Goal: Information Seeking & Learning: Learn about a topic

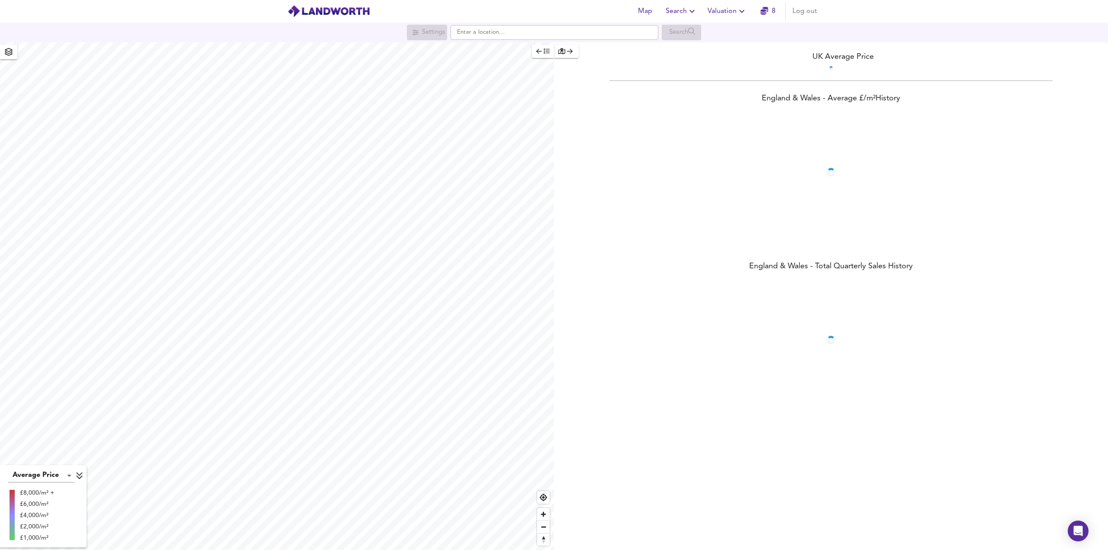
click at [689, 13] on icon "button" at bounding box center [692, 11] width 10 height 10
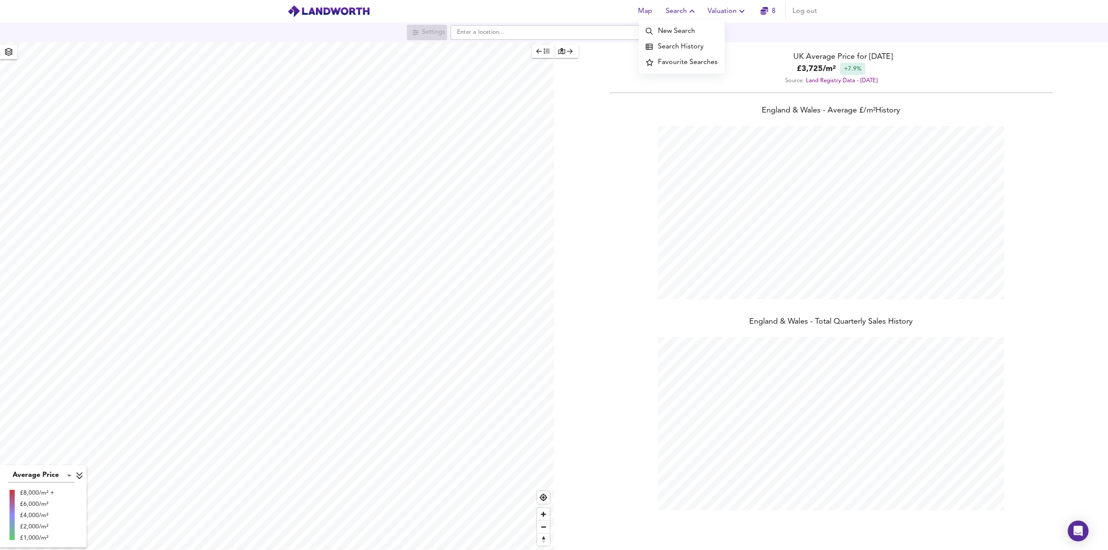
scroll to position [550, 1108]
click at [685, 36] on li "New Search" at bounding box center [682, 31] width 86 height 16
click at [490, 35] on input "text" at bounding box center [554, 32] width 208 height 15
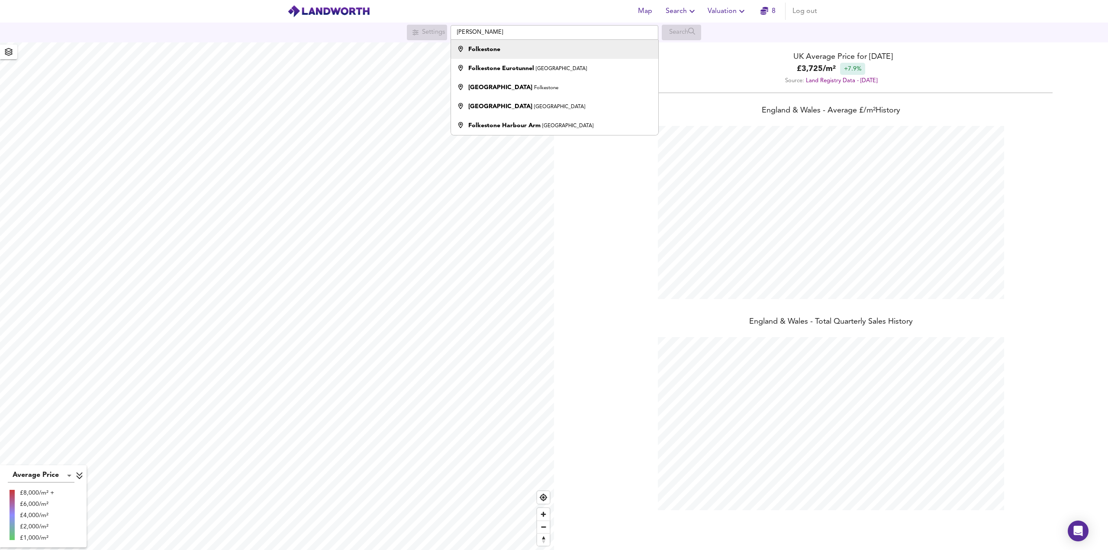
click at [490, 52] on strong "Folkestone" at bounding box center [484, 49] width 32 height 6
type input "Folkestone"
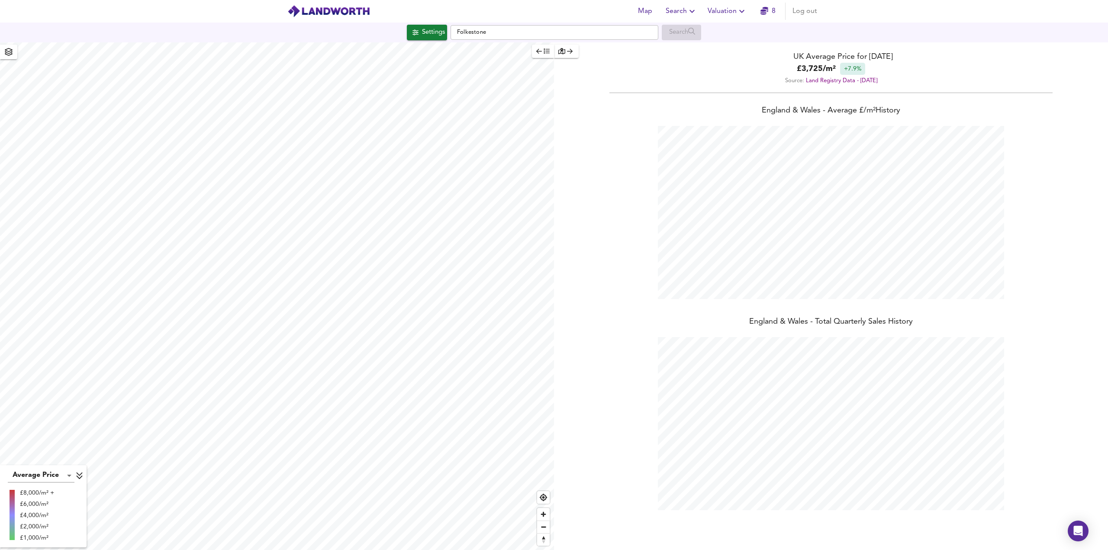
checkbox input "false"
checkbox input "true"
click at [335, 199] on div "X" at bounding box center [332, 198] width 7 height 8
click at [491, 30] on input "Folkestone" at bounding box center [554, 32] width 208 height 15
type input "1292"
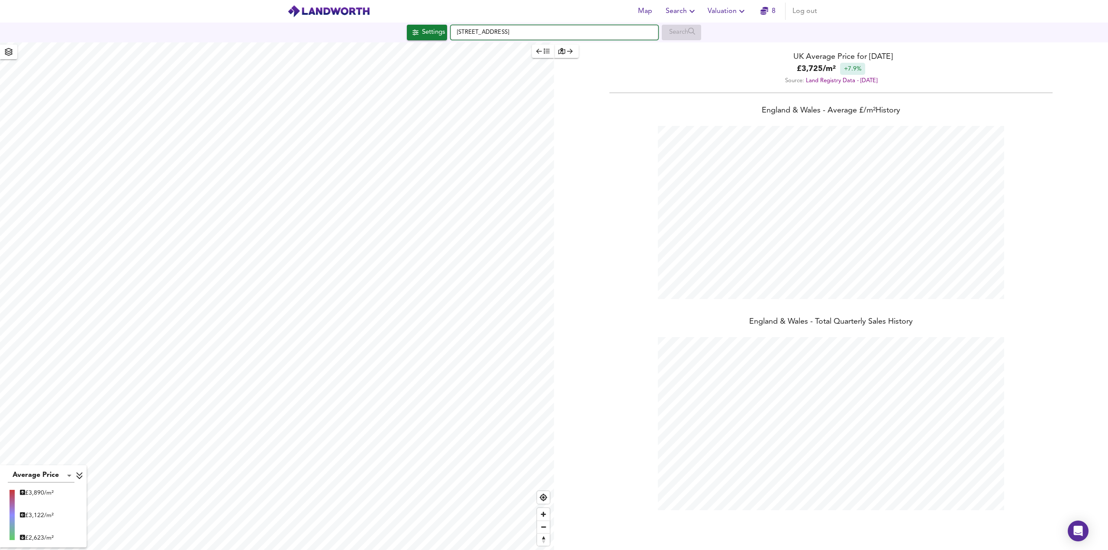
click at [543, 30] on input "[STREET_ADDRESS]" at bounding box center [554, 32] width 208 height 15
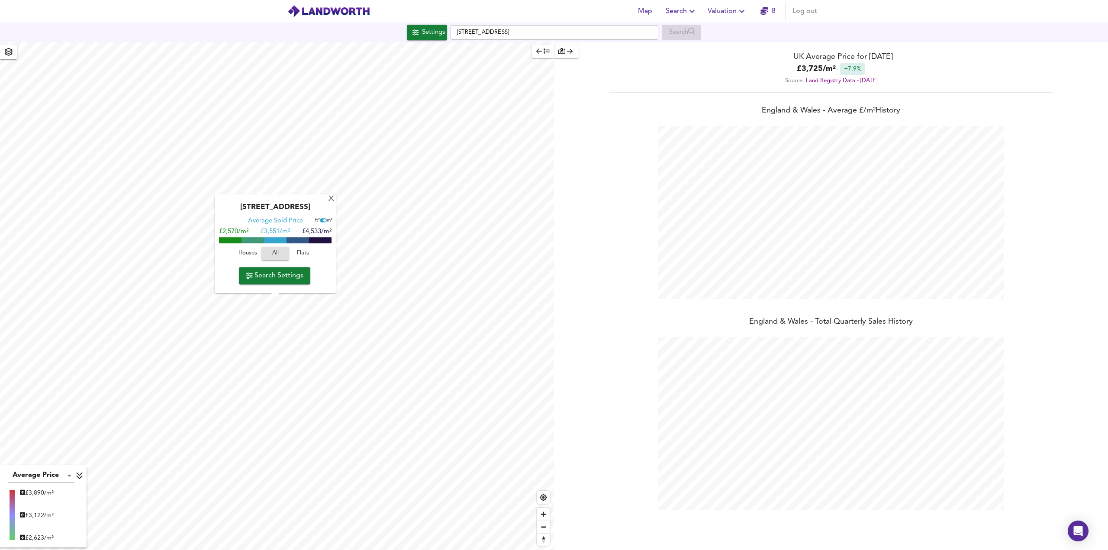
click at [277, 276] on span "Search Settings" at bounding box center [275, 276] width 58 height 12
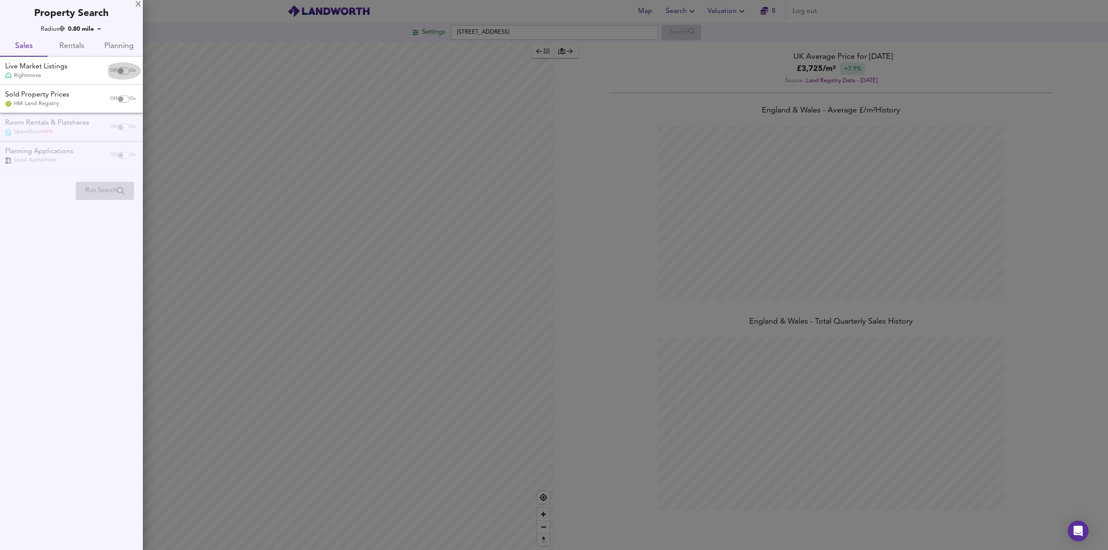
click at [123, 69] on input "checkbox" at bounding box center [120, 71] width 21 height 7
checkbox input "true"
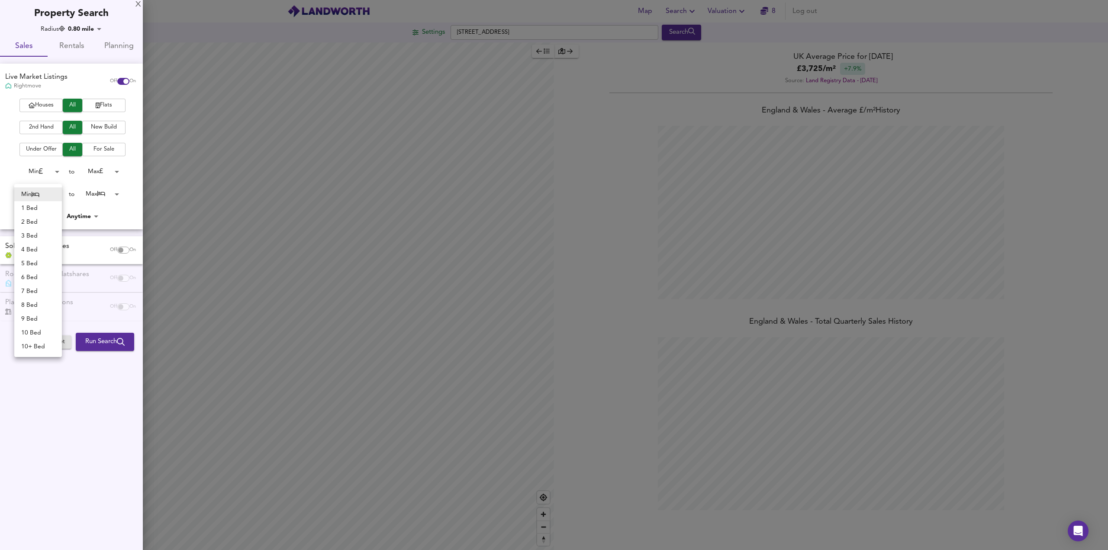
click at [57, 195] on body "Map Search Valuation 8 Log out Settings [GEOGRAPHIC_DATA] Search Average Price …" at bounding box center [554, 275] width 1108 height 550
click at [57, 195] on li "Min" at bounding box center [38, 194] width 48 height 14
click at [57, 195] on body "Map Search Valuation 8 Log out Settings [GEOGRAPHIC_DATA] Search Average Price …" at bounding box center [554, 275] width 1108 height 550
click at [39, 226] on li "2 Bed" at bounding box center [38, 222] width 48 height 14
type input "2"
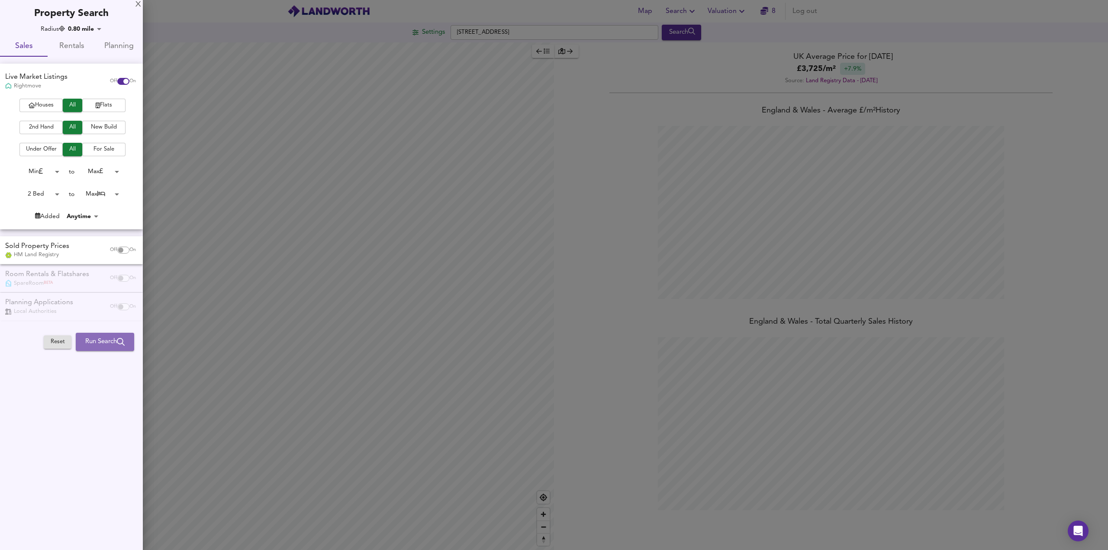
click at [99, 343] on span "Run Search" at bounding box center [104, 341] width 39 height 11
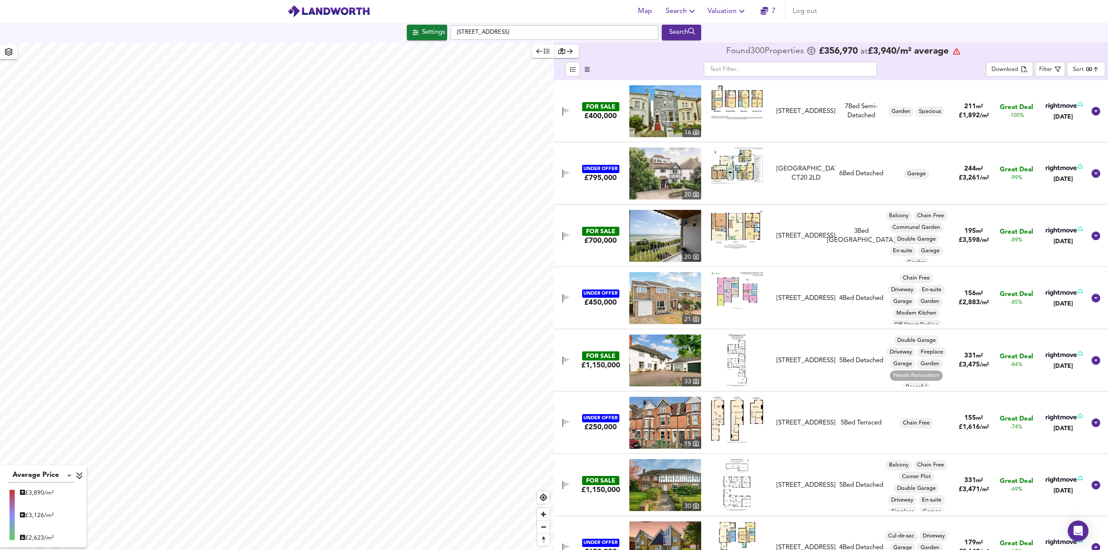
click at [1083, 73] on body "Map Search Valuation 7 Log out Settings [GEOGRAPHIC_DATA] Search Average Price …" at bounding box center [554, 275] width 1108 height 550
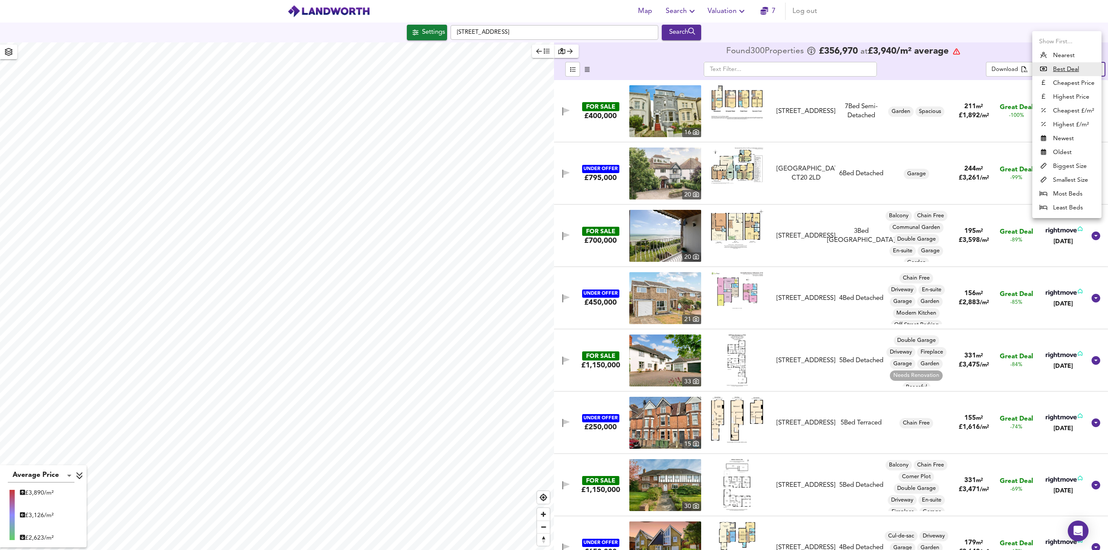
click at [1064, 113] on li "Cheapest £/m²" at bounding box center [1066, 111] width 69 height 14
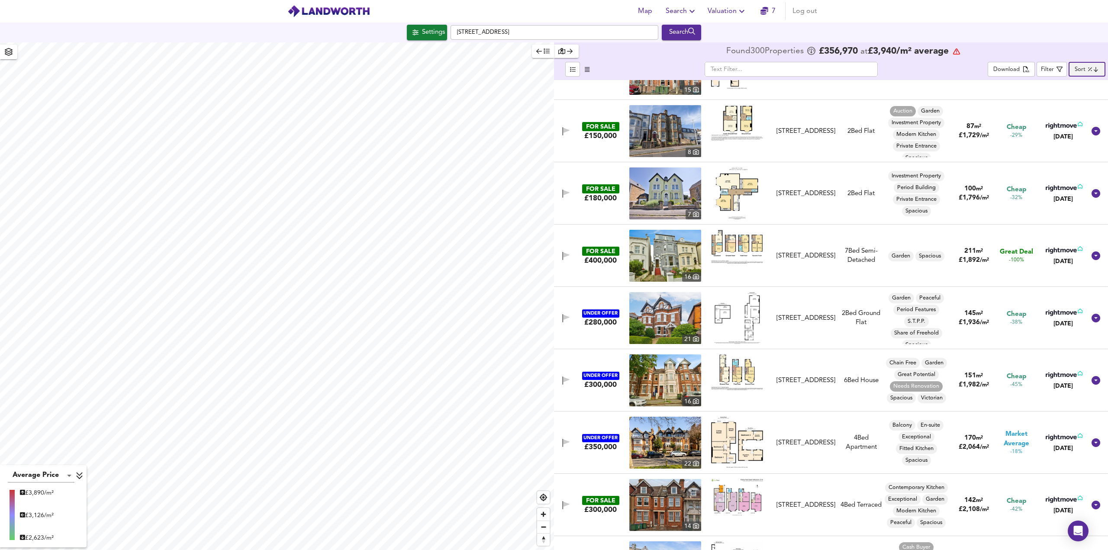
scroll to position [216, 0]
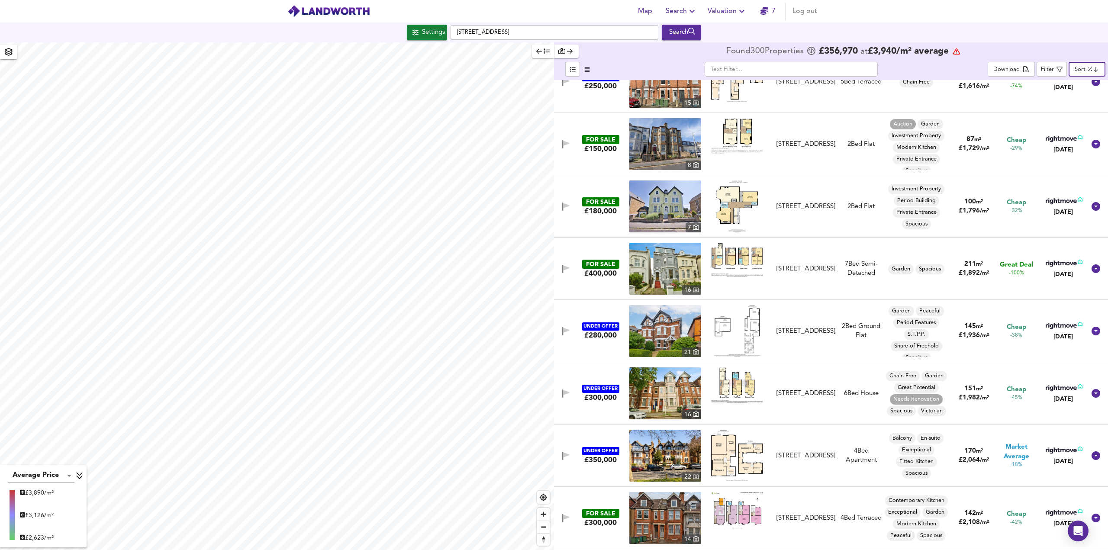
click at [666, 260] on img at bounding box center [665, 269] width 72 height 52
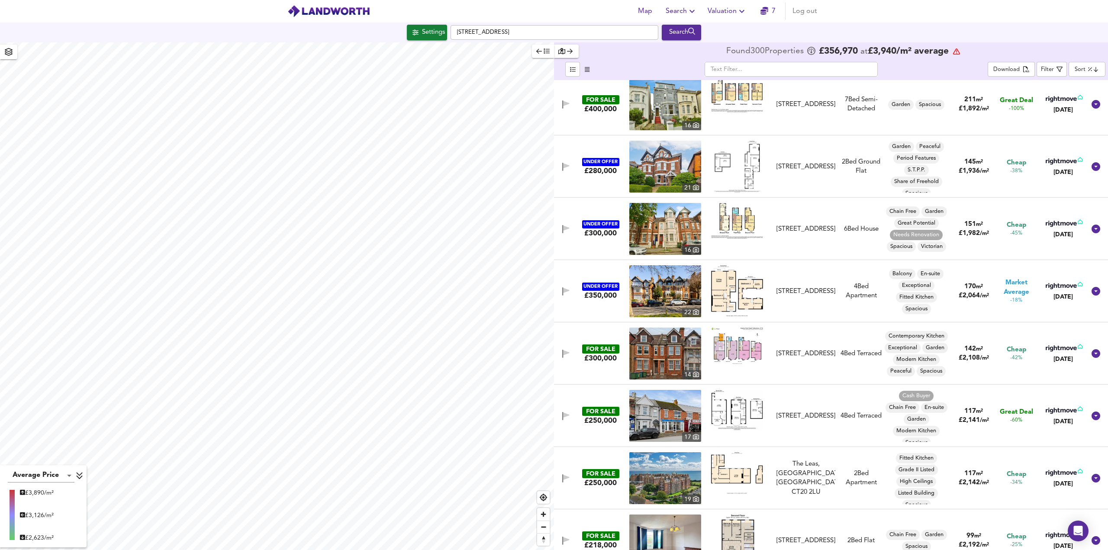
scroll to position [303, 0]
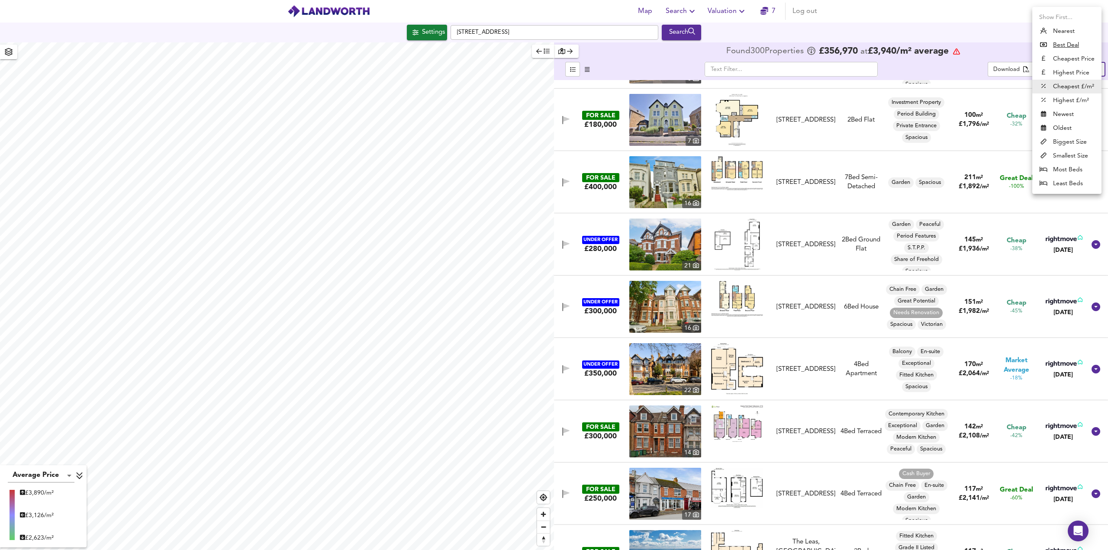
click at [1084, 68] on body "Map Search Valuation 7 Log out Settings [GEOGRAPHIC_DATA] Search Average Price …" at bounding box center [554, 275] width 1108 height 550
click at [1064, 60] on li "Cheapest Price" at bounding box center [1066, 59] width 69 height 14
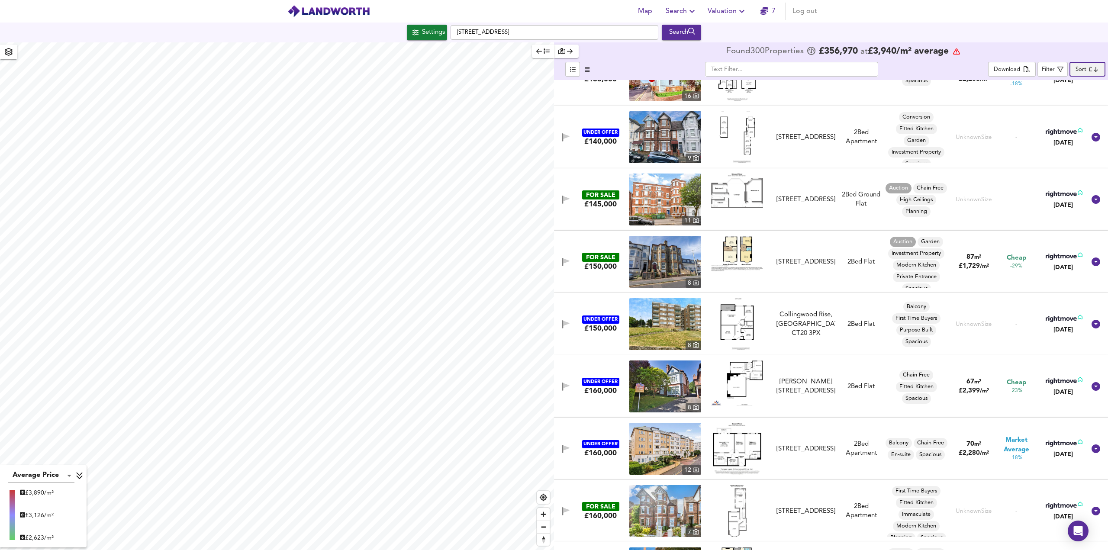
scroll to position [476, 0]
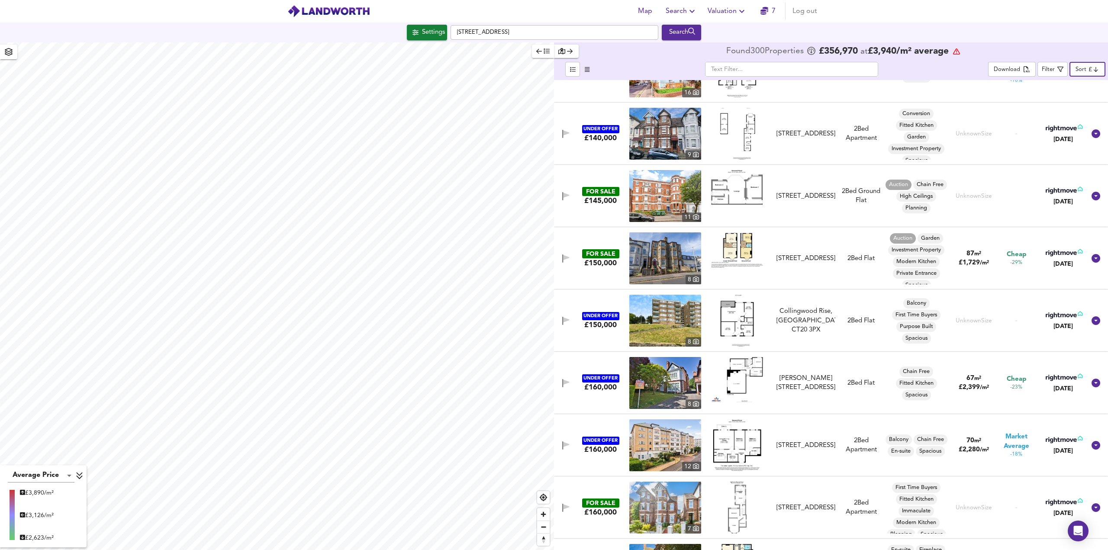
click at [654, 260] on img at bounding box center [665, 258] width 72 height 52
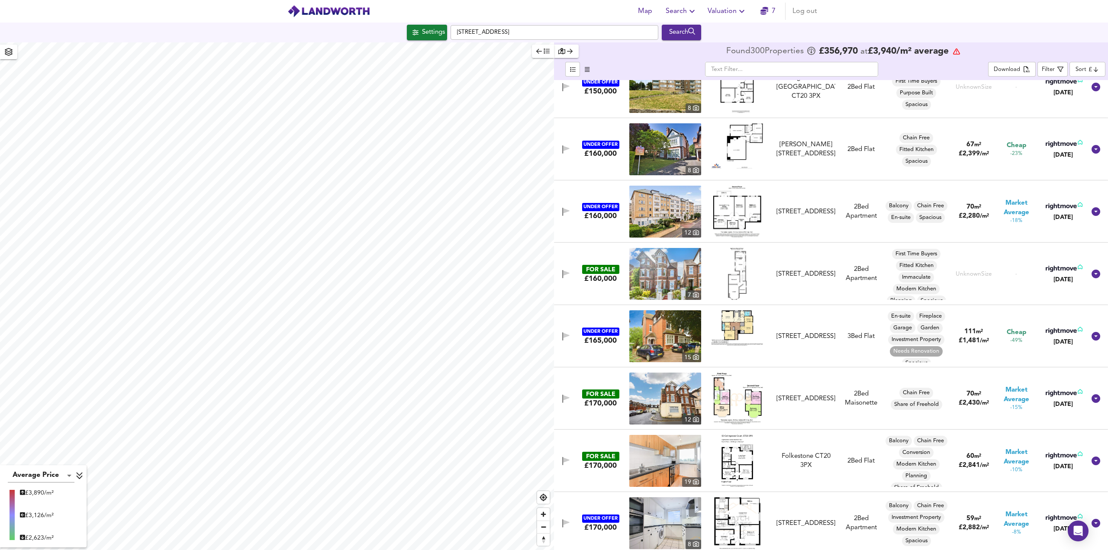
scroll to position [736, 0]
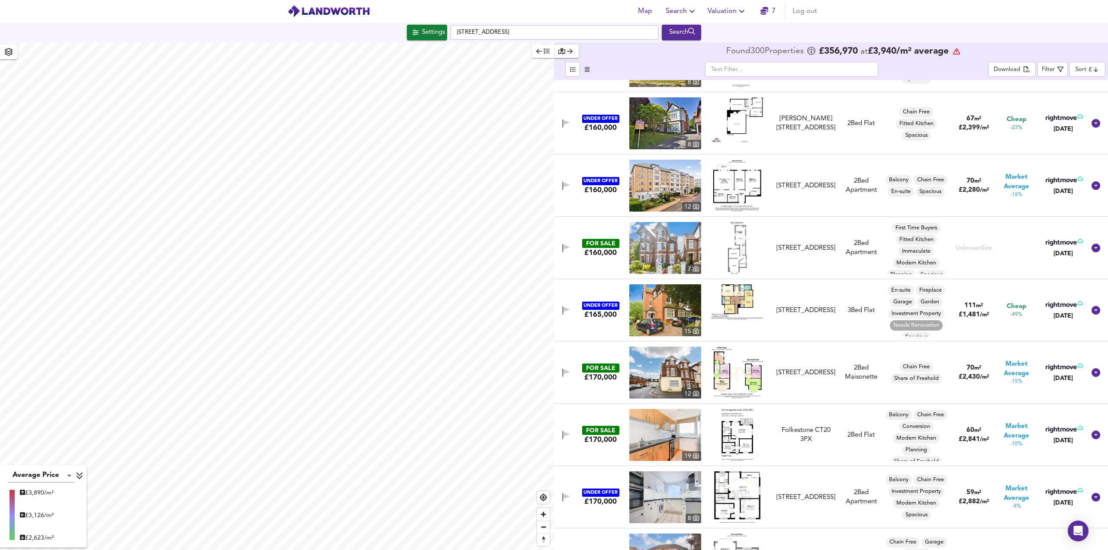
click at [682, 305] on img at bounding box center [665, 310] width 72 height 52
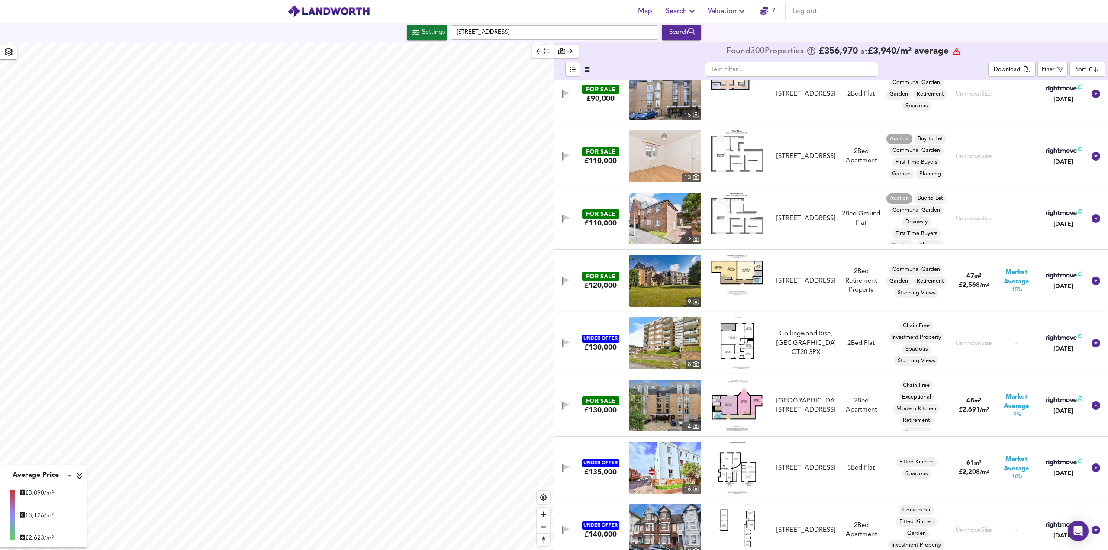
scroll to position [0, 0]
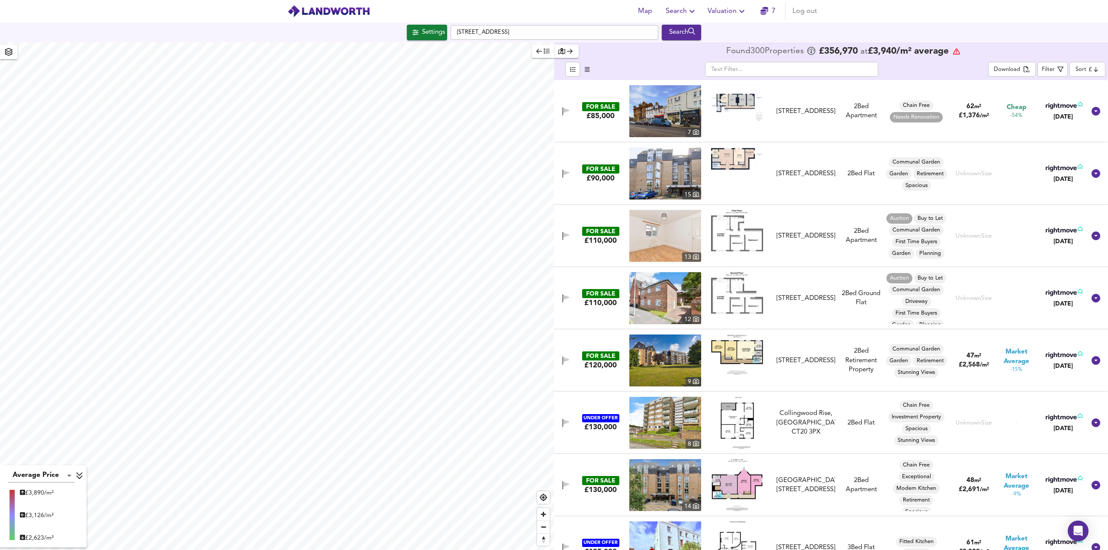
click at [1082, 70] on body "Map Search Valuation 7 Log out Settings [GEOGRAPHIC_DATA] Search Average Price …" at bounding box center [554, 275] width 1108 height 550
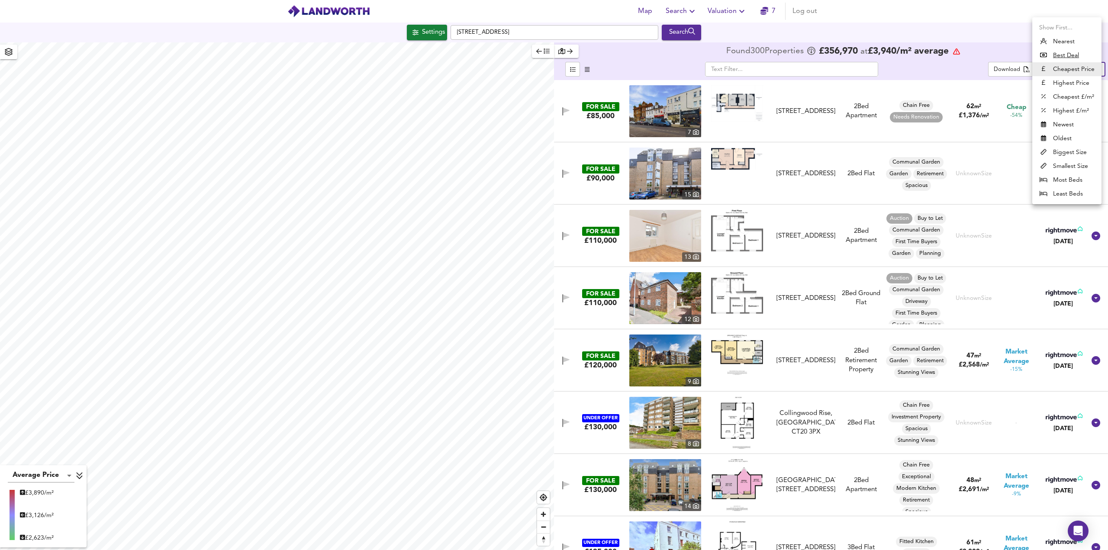
click at [1064, 54] on u "Best Deal" at bounding box center [1066, 55] width 26 height 9
type input "bestdeal"
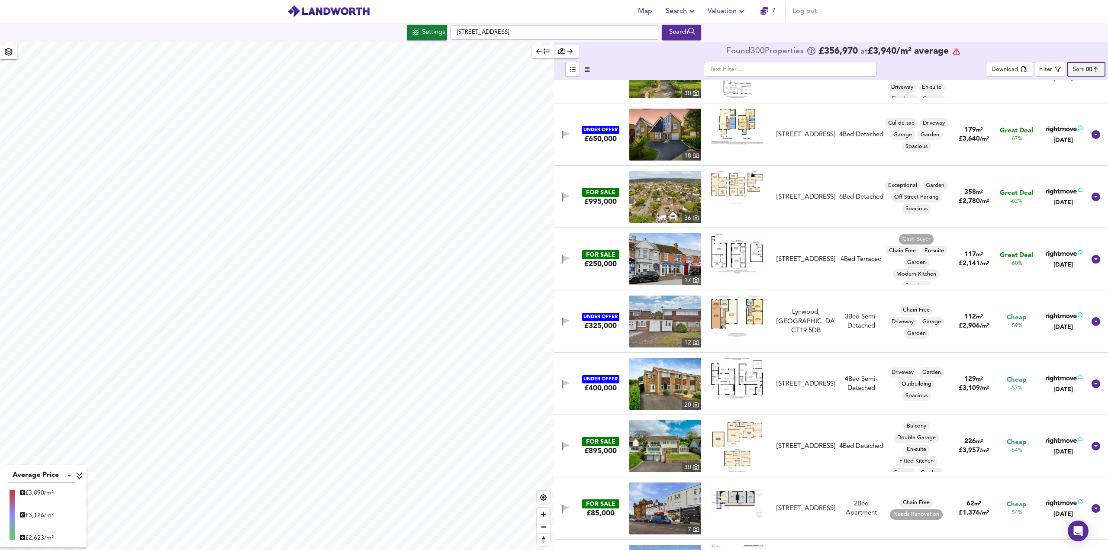
scroll to position [389, 0]
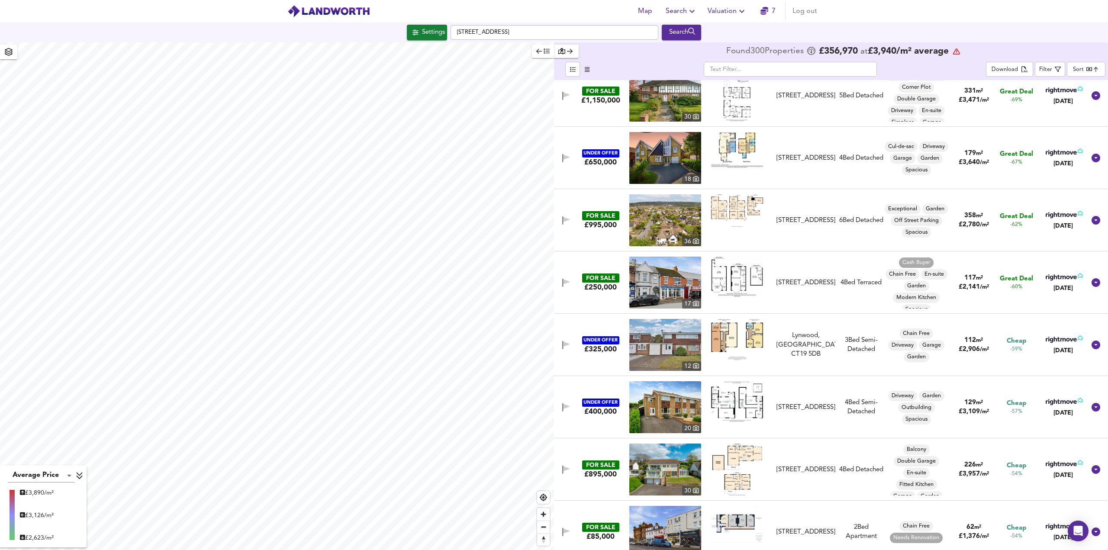
click at [1015, 281] on span "Great Deal" at bounding box center [1016, 278] width 33 height 9
click at [1093, 280] on div "FOR SALE £250,000 [STREET_ADDRESS] 4 Bed Terraced Cash Buyer Chain Free En-suit…" at bounding box center [831, 282] width 554 height 62
drag, startPoint x: 1091, startPoint y: 283, endPoint x: 810, endPoint y: 284, distance: 280.8
click at [1091, 283] on icon at bounding box center [1095, 282] width 10 height 10
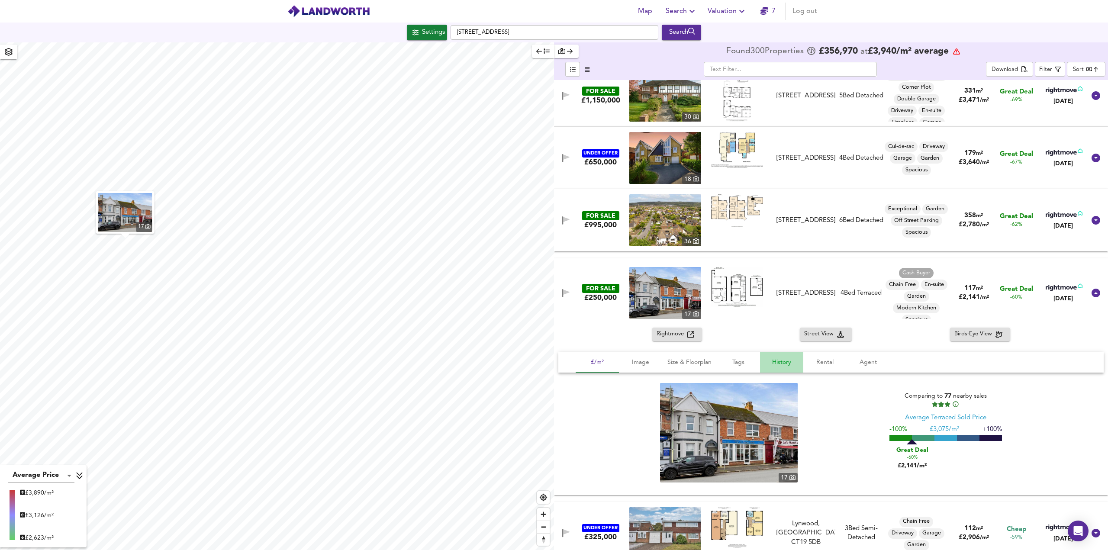
click at [771, 364] on span "History" at bounding box center [781, 362] width 33 height 11
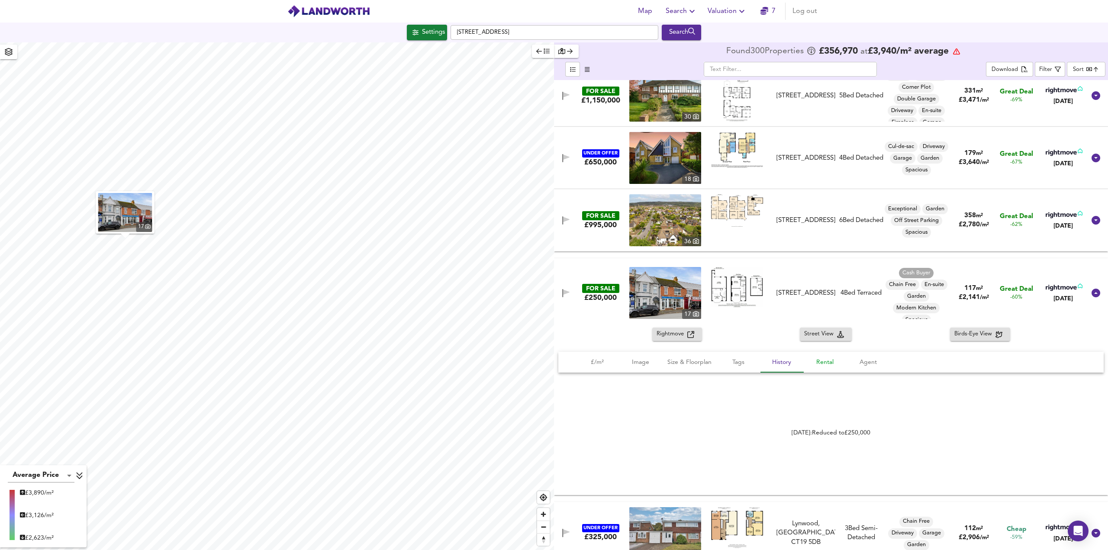
click at [811, 363] on span "Rental" at bounding box center [824, 362] width 33 height 11
click at [866, 364] on span "Agent" at bounding box center [868, 362] width 33 height 11
click at [722, 370] on button "Tags" at bounding box center [738, 362] width 43 height 21
click at [701, 367] on button "Size & Floorplan" at bounding box center [689, 362] width 55 height 21
click at [640, 364] on span "Image" at bounding box center [640, 362] width 33 height 11
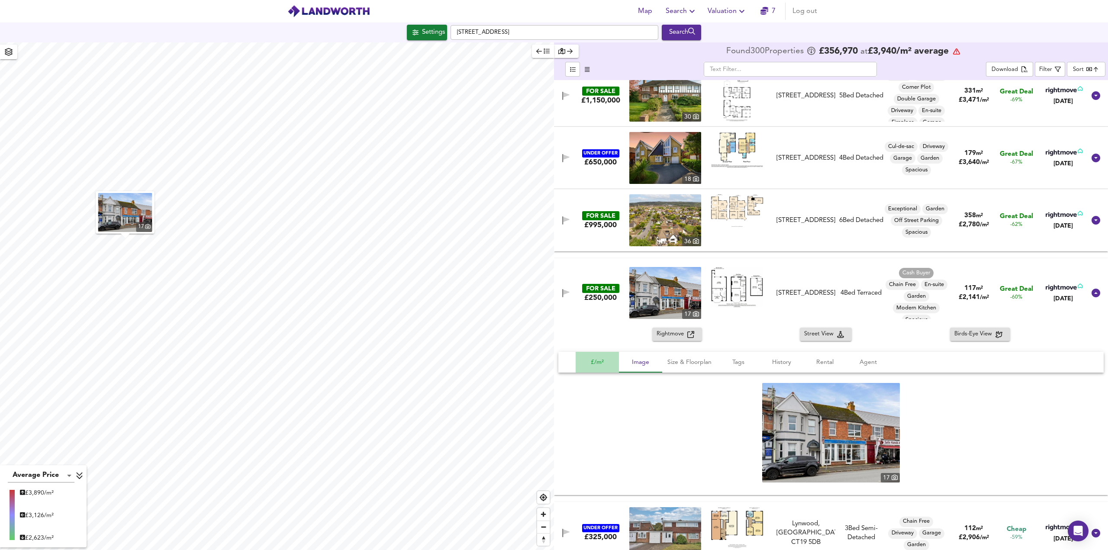
click at [601, 366] on span "£/m²" at bounding box center [597, 362] width 33 height 11
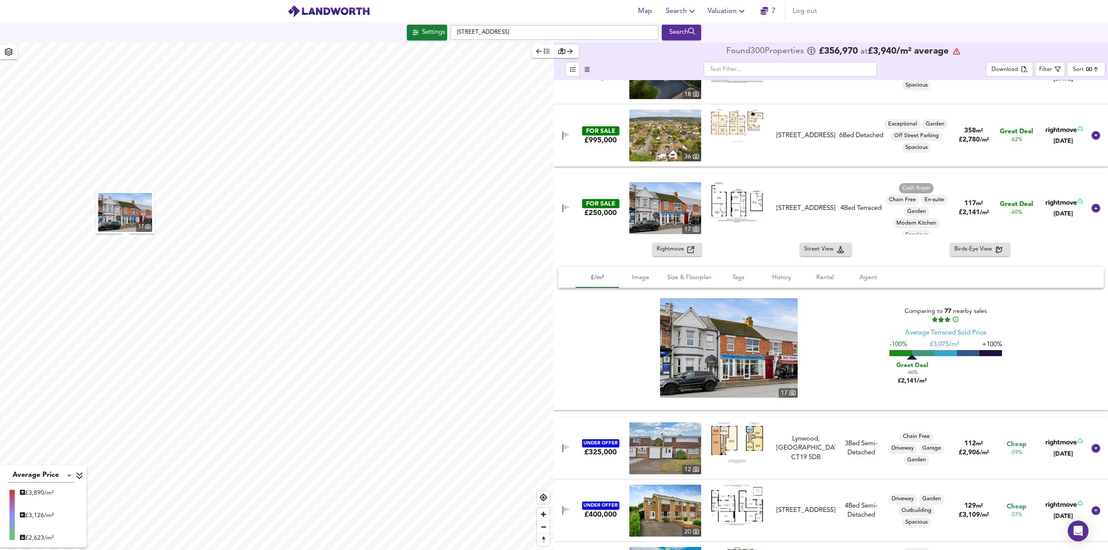
scroll to position [476, 0]
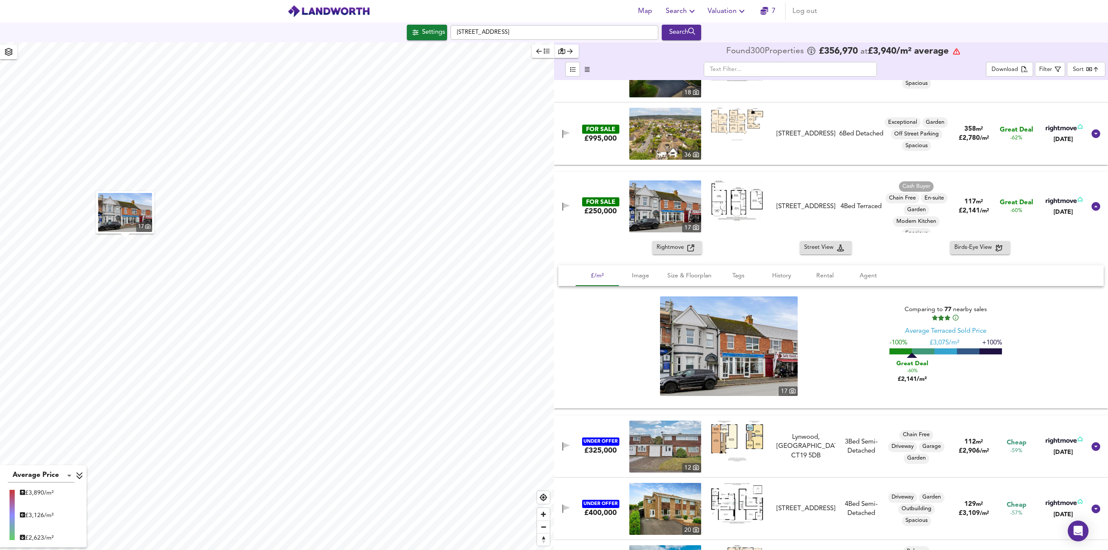
drag, startPoint x: 981, startPoint y: 207, endPoint x: 1019, endPoint y: 209, distance: 38.2
click at [984, 206] on div "£ 2,141 / m²" at bounding box center [973, 210] width 30 height 9
click at [1000, 200] on span "Great Deal" at bounding box center [1016, 202] width 33 height 9
click at [1010, 203] on span "Great Deal" at bounding box center [1016, 202] width 33 height 9
drag, startPoint x: 1019, startPoint y: 209, endPoint x: 703, endPoint y: 272, distance: 322.9
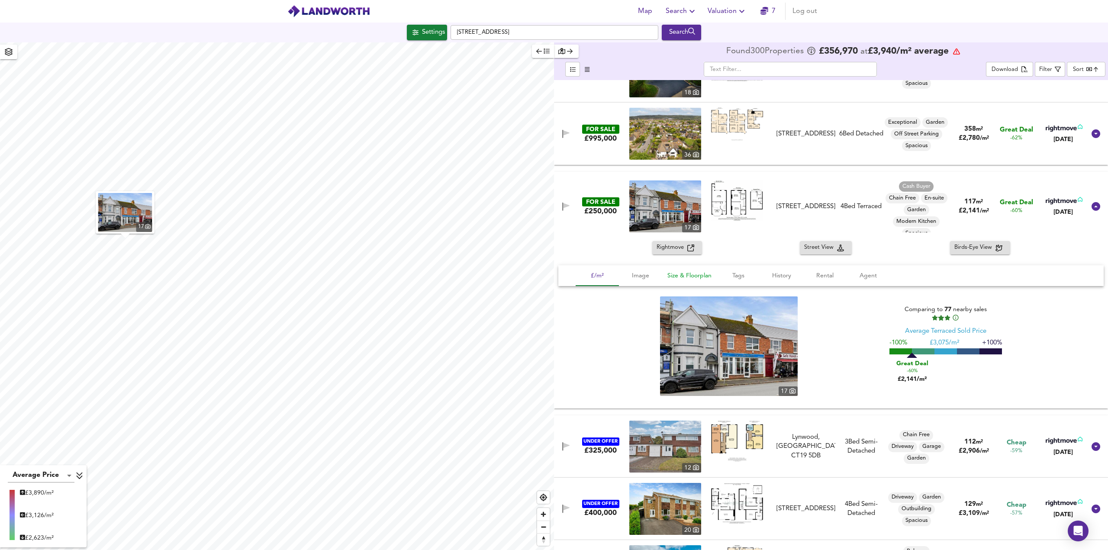
click at [1008, 210] on div "FOR SALE £250,000 [STREET_ADDRESS] 4 Bed Terraced Cash Buyer Chain Free En-suit…" at bounding box center [821, 206] width 530 height 52
click at [1010, 210] on span "-60%" at bounding box center [1016, 210] width 12 height 7
click at [1010, 207] on span "-60%" at bounding box center [1016, 210] width 12 height 7
click at [702, 272] on span "Size & Floorplan" at bounding box center [689, 275] width 44 height 11
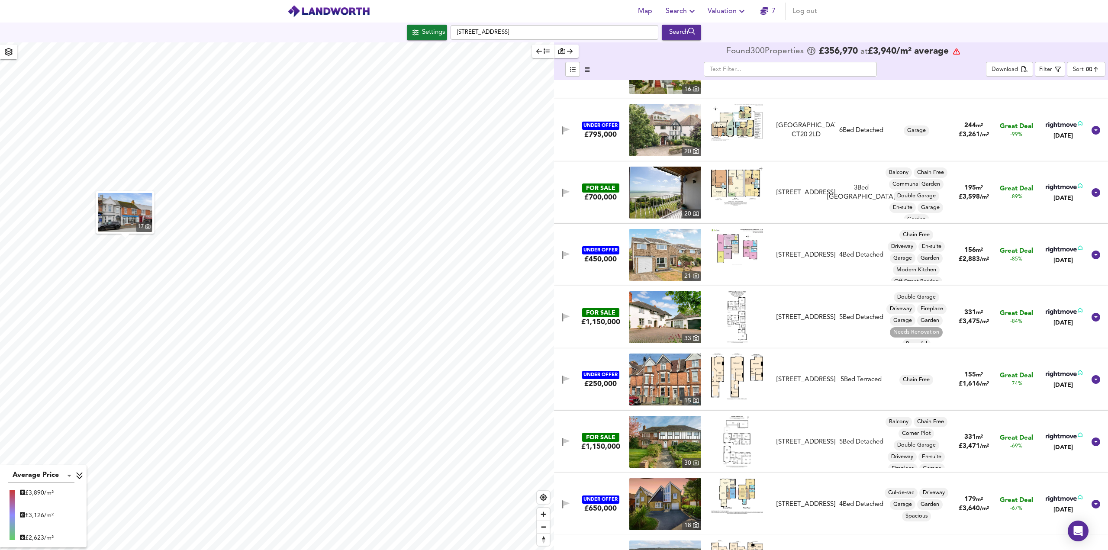
scroll to position [0, 0]
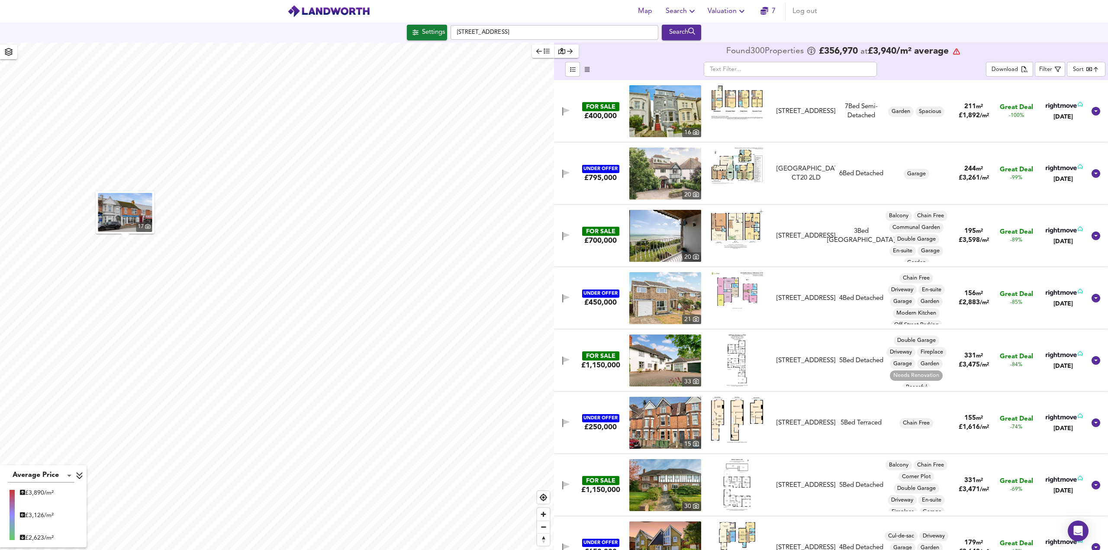
click at [682, 13] on span "Search" at bounding box center [682, 11] width 32 height 12
click at [692, 48] on li "Search History" at bounding box center [682, 47] width 86 height 16
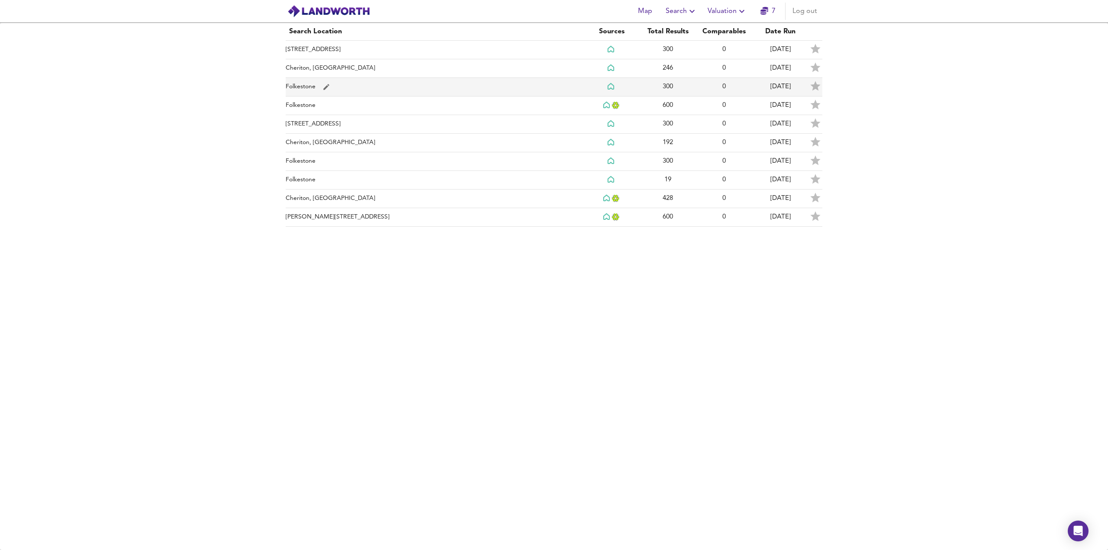
click at [678, 89] on td "300" at bounding box center [668, 87] width 56 height 19
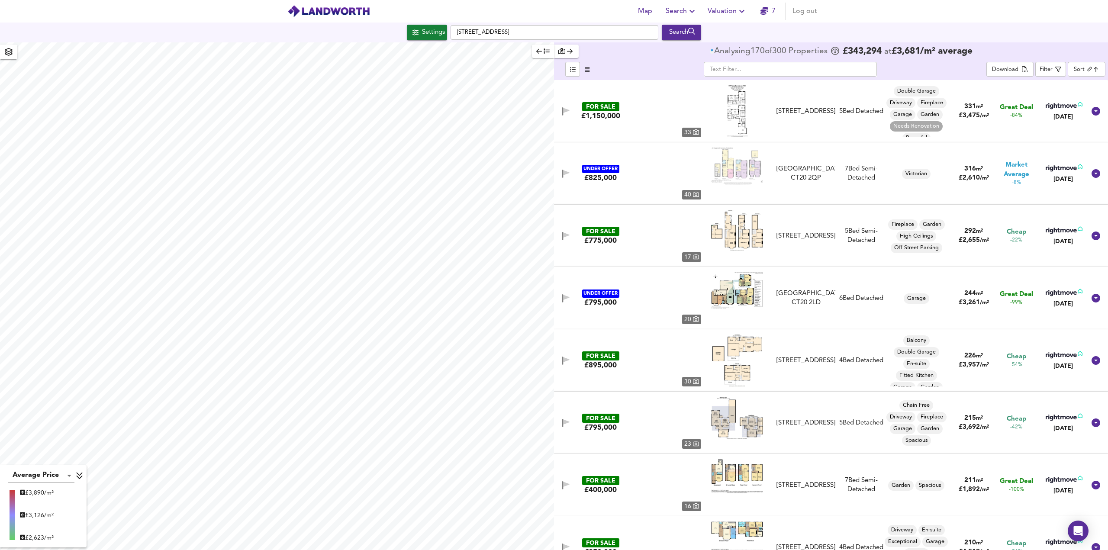
click at [1078, 68] on body "Map Search Valuation 7 Log out Settings [GEOGRAPHIC_DATA] Search Average Price …" at bounding box center [554, 275] width 1108 height 550
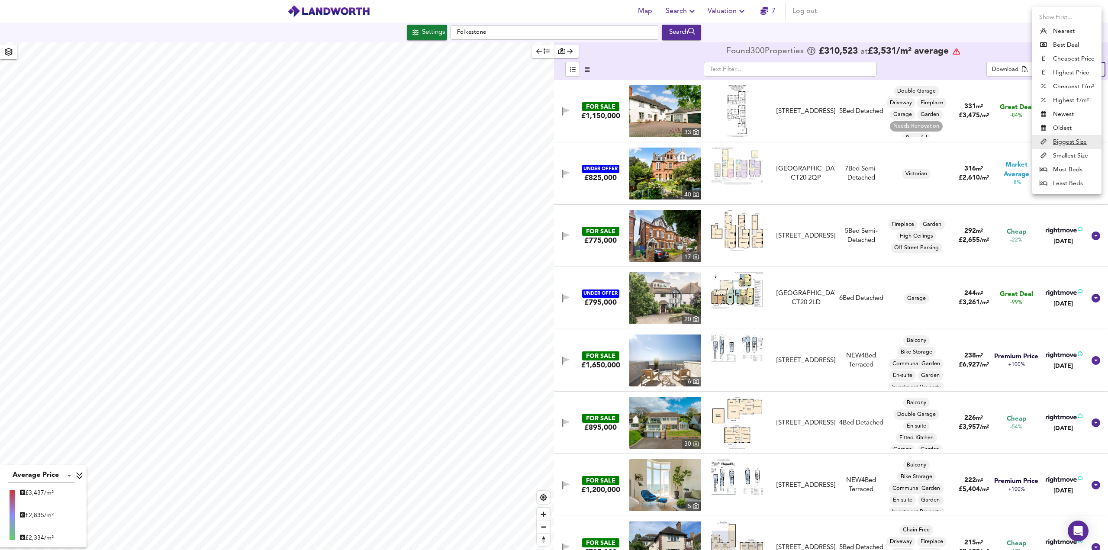
click at [1077, 62] on li "Cheapest Price" at bounding box center [1066, 59] width 69 height 14
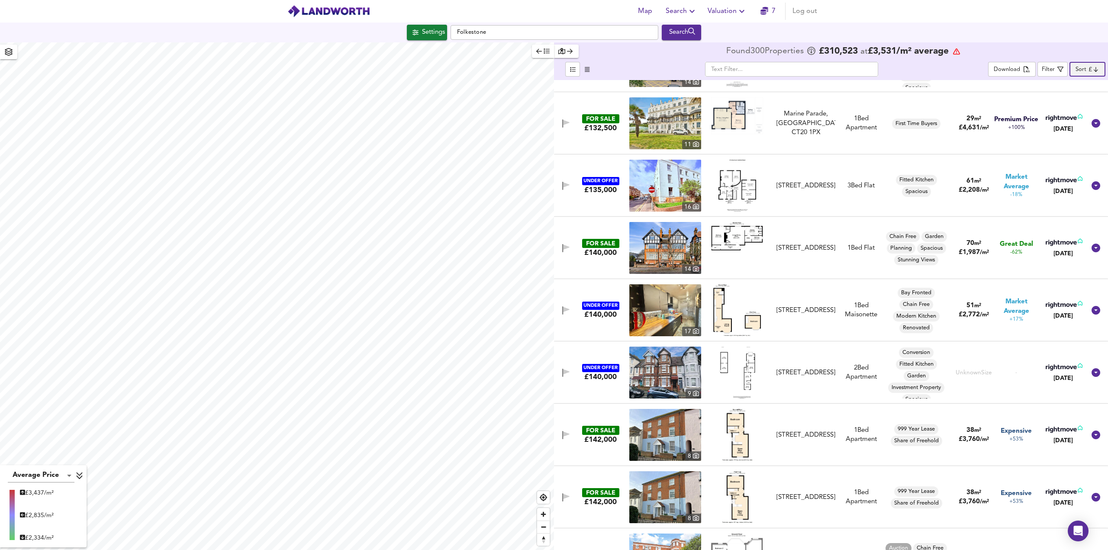
scroll to position [2553, 0]
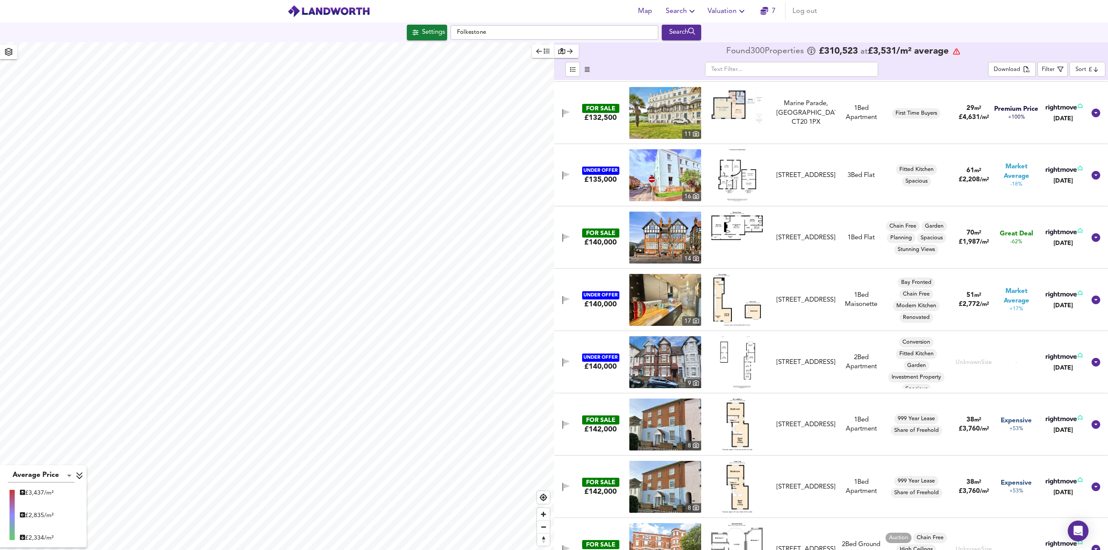
click at [741, 226] on img at bounding box center [737, 226] width 52 height 28
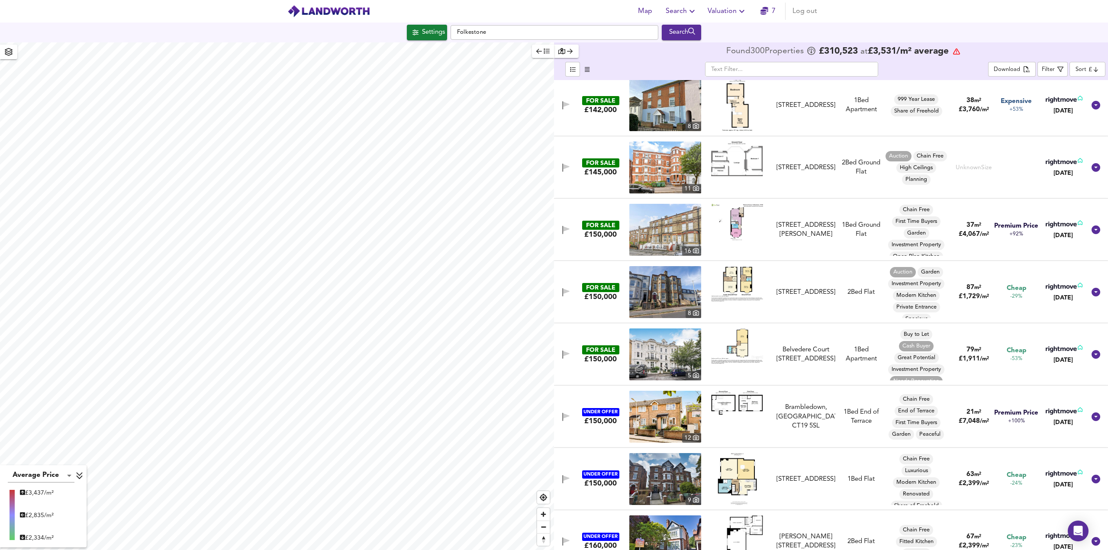
scroll to position [2942, 0]
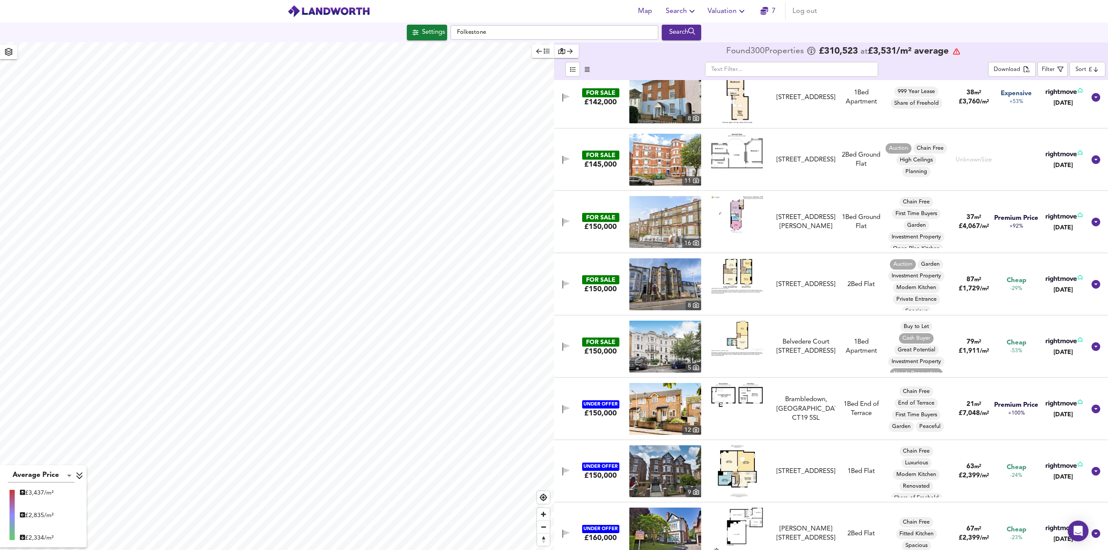
click at [1081, 70] on body "Map Search Valuation 7 Log out Settings Folkestone Search Average Price landwor…" at bounding box center [554, 275] width 1108 height 550
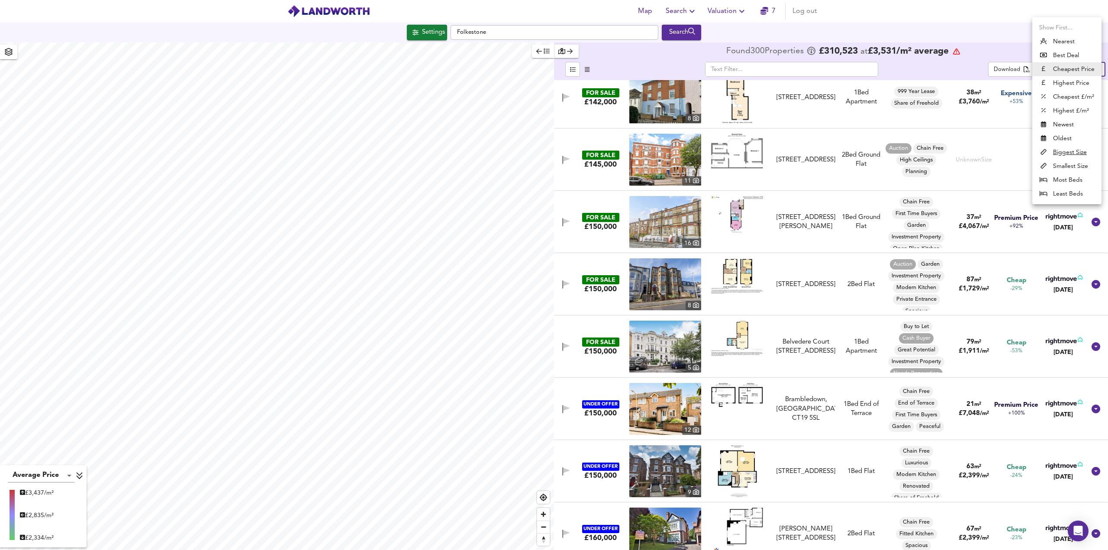
click at [1069, 58] on li "Best Deal" at bounding box center [1066, 55] width 69 height 14
type input "bestdeal"
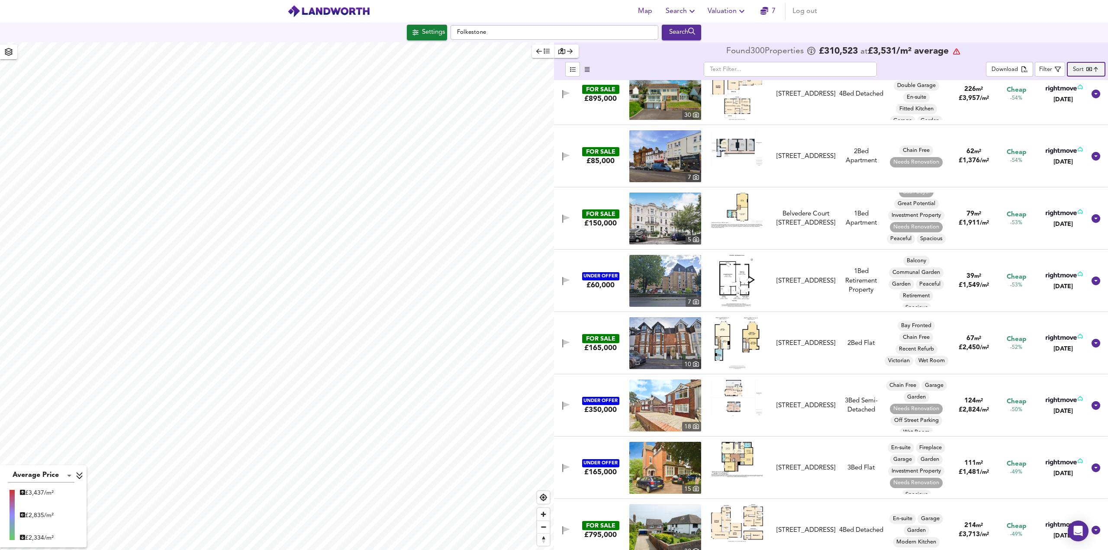
scroll to position [909, 0]
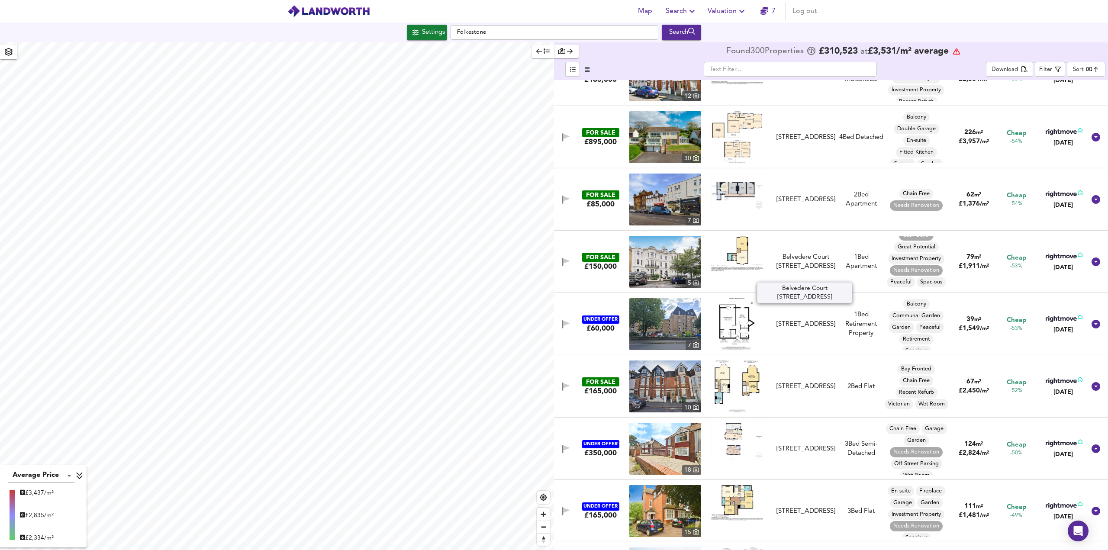
click at [794, 260] on div "Belvedere Court [STREET_ADDRESS]" at bounding box center [805, 262] width 59 height 19
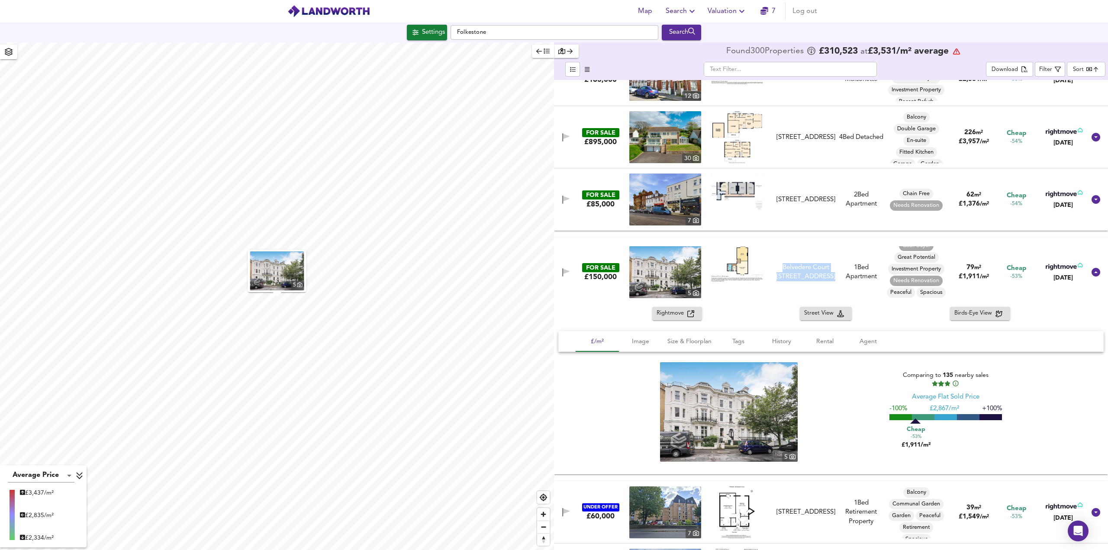
drag, startPoint x: 775, startPoint y: 257, endPoint x: 842, endPoint y: 275, distance: 68.4
click at [842, 275] on div "FOR SALE £150,000 [GEOGRAPHIC_DATA] [STREET_ADDRESS][GEOGRAPHIC_DATA] [STREET_A…" at bounding box center [821, 272] width 530 height 52
